Goal: Task Accomplishment & Management: Use online tool/utility

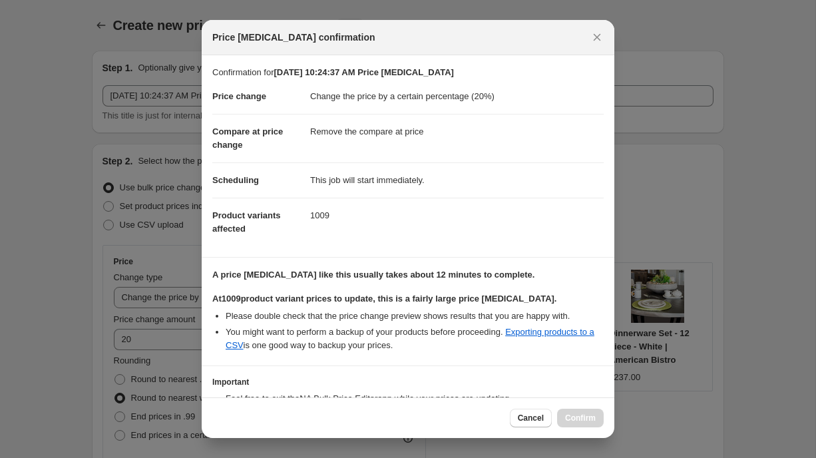
select select "percentage"
select select "remove"
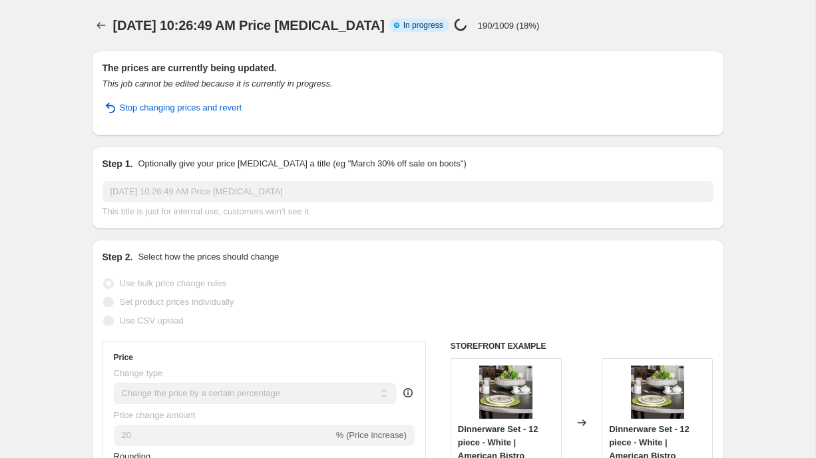
select select "percentage"
select select "remove"
click at [102, 27] on icon "Price change jobs" at bounding box center [101, 25] width 13 height 13
